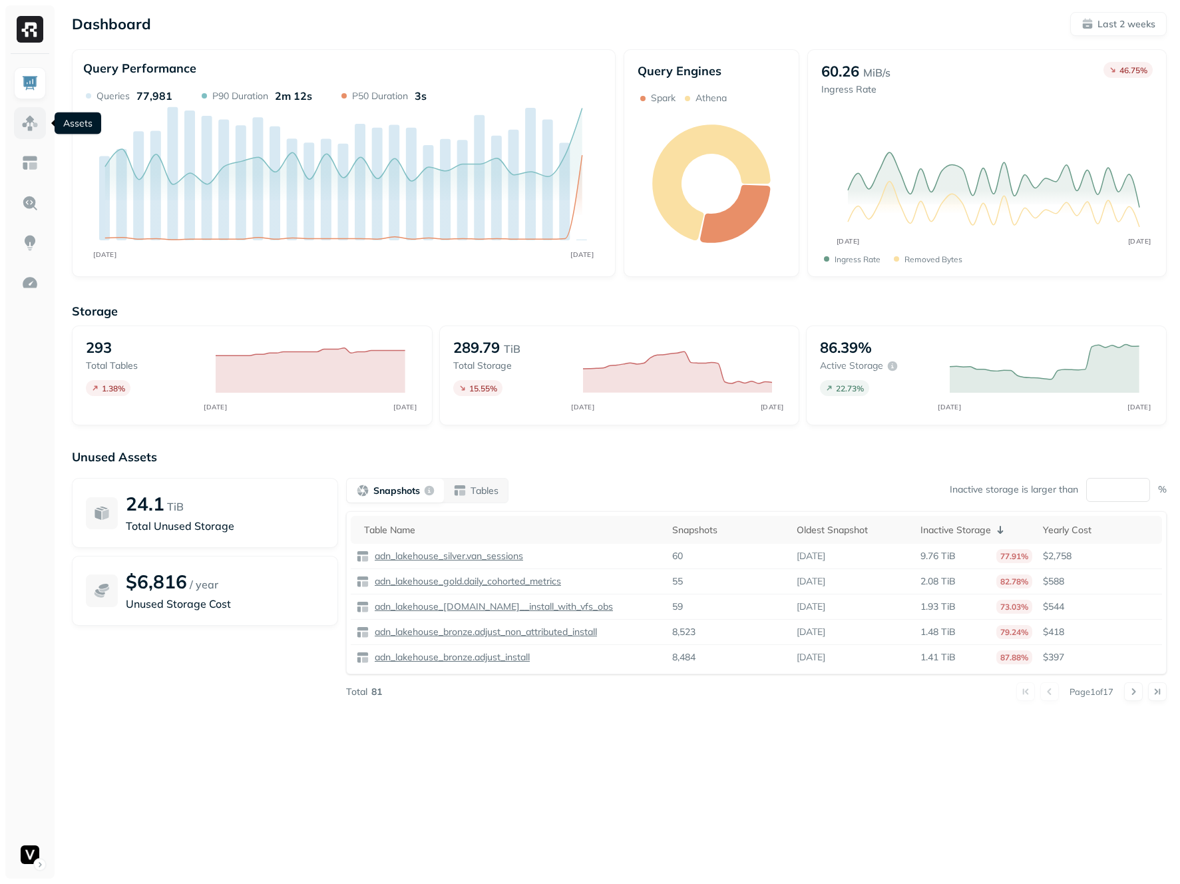
click at [33, 118] on img at bounding box center [29, 122] width 17 height 17
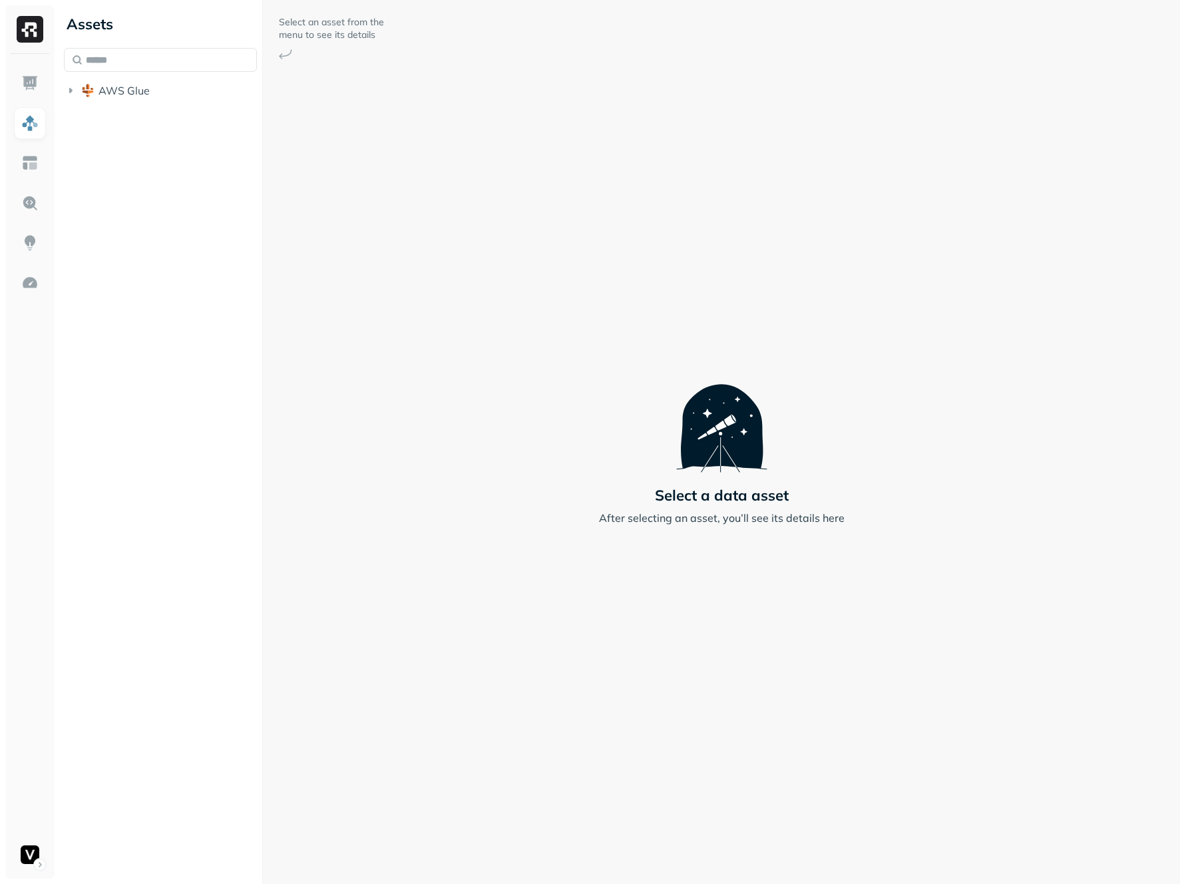
click at [166, 89] on button "AWS Glue" at bounding box center [160, 90] width 193 height 21
